Goal: Task Accomplishment & Management: Manage account settings

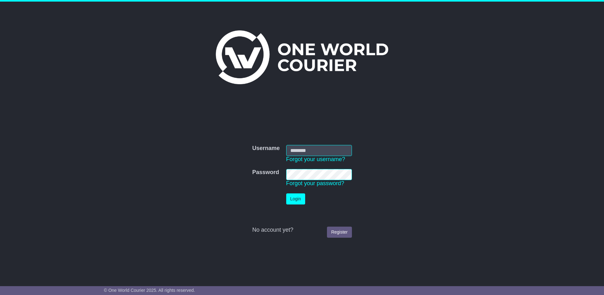
type input "**********"
click at [292, 198] on button "Login" at bounding box center [295, 198] width 19 height 11
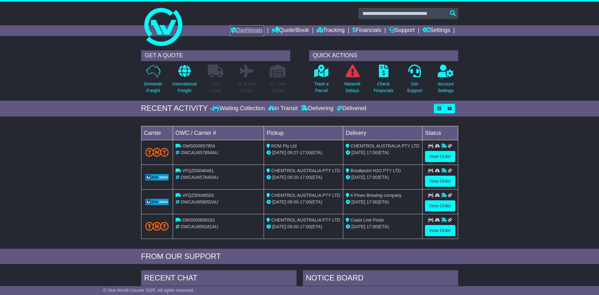
click at [235, 28] on link "Dashboard" at bounding box center [247, 30] width 34 height 11
